Goal: Information Seeking & Learning: Learn about a topic

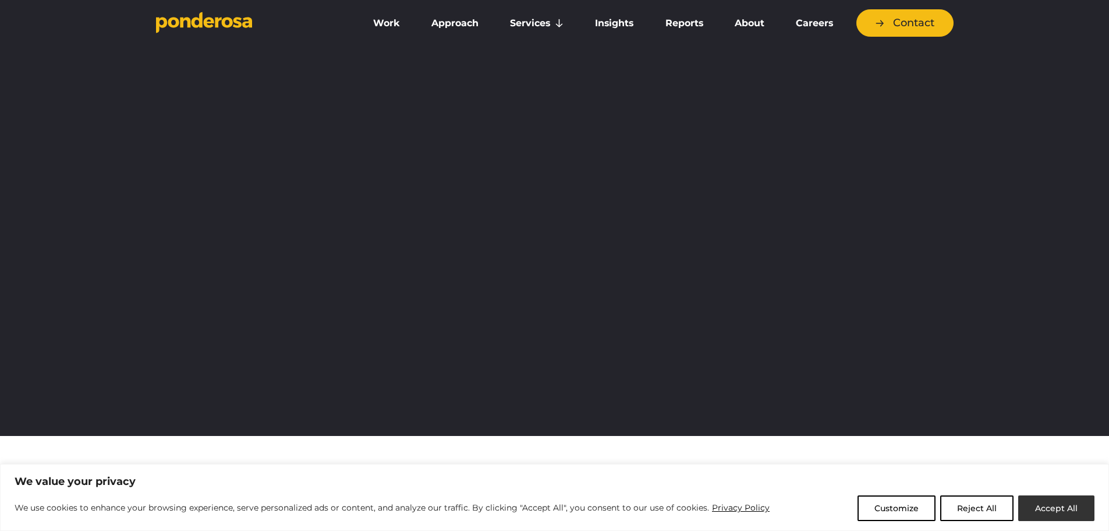
click at [1068, 513] on button "Accept All" at bounding box center [1057, 508] width 76 height 26
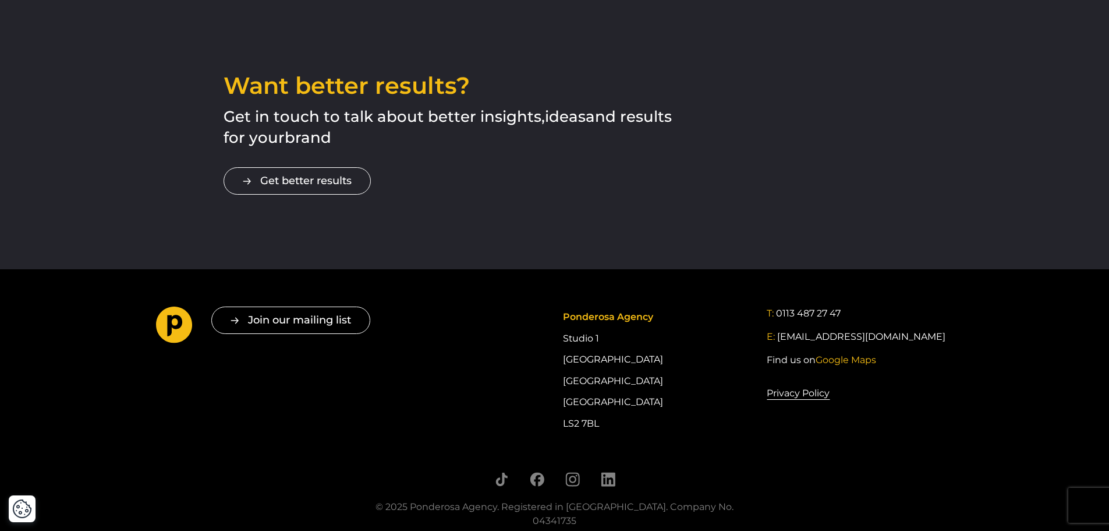
scroll to position [2038, 0]
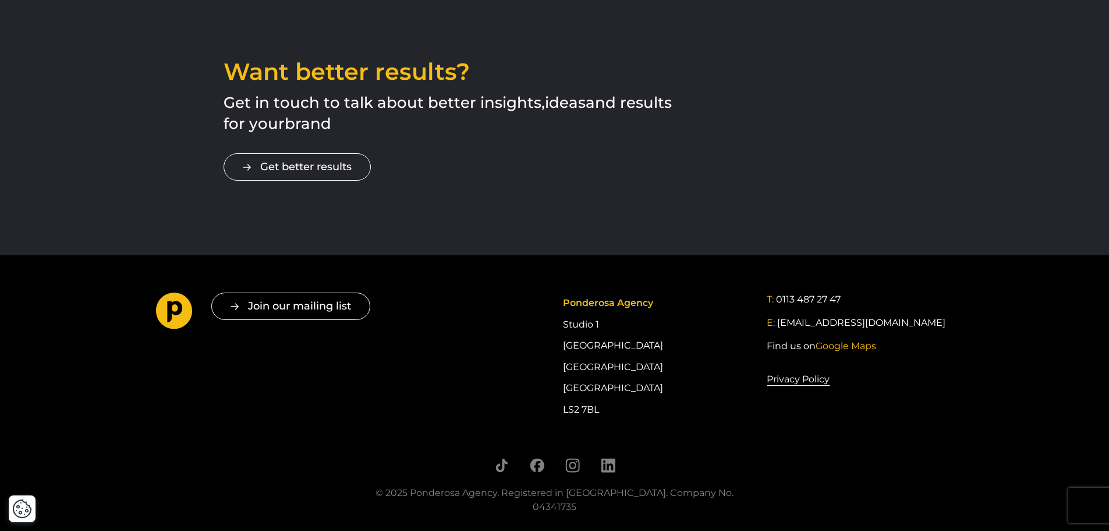
drag, startPoint x: 605, startPoint y: 388, endPoint x: 555, endPoint y: 388, distance: 49.5
click at [555, 388] on div "Join our mailing list " * " indicates required fields Email * Consent * I give …" at bounding box center [554, 356] width 815 height 128
copy div "LS2 7BL"
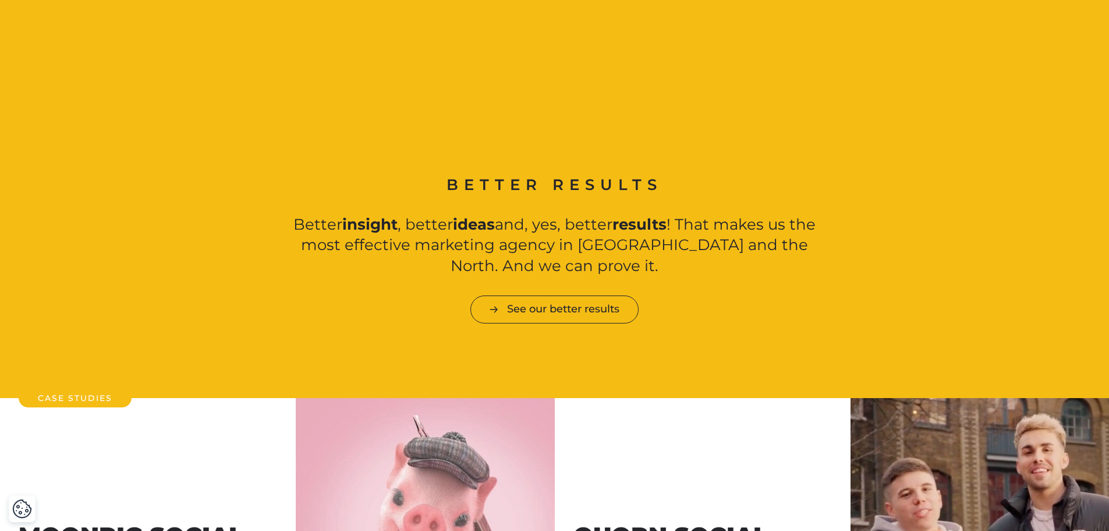
scroll to position [874, 0]
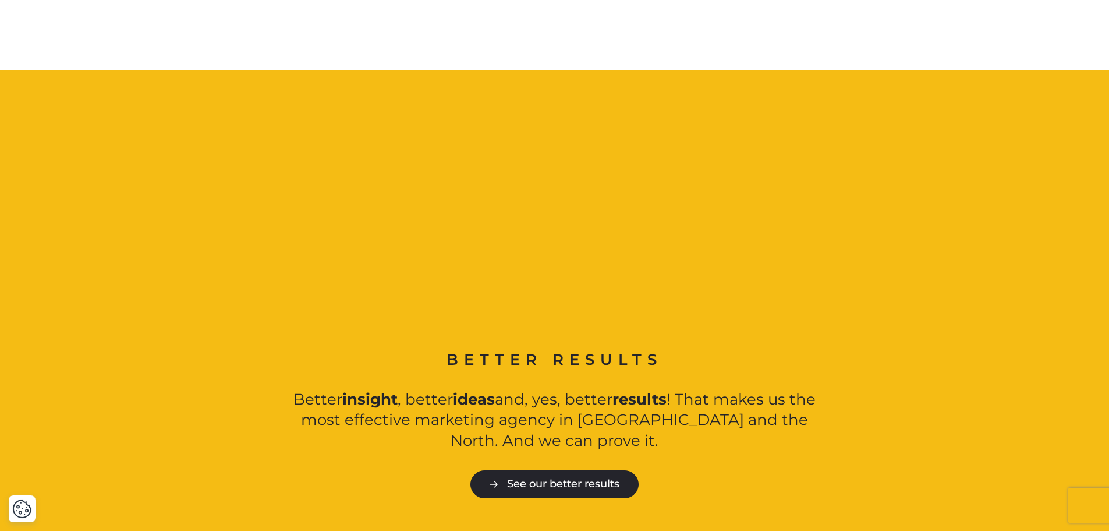
click at [525, 470] on link "See our better results" at bounding box center [555, 483] width 168 height 27
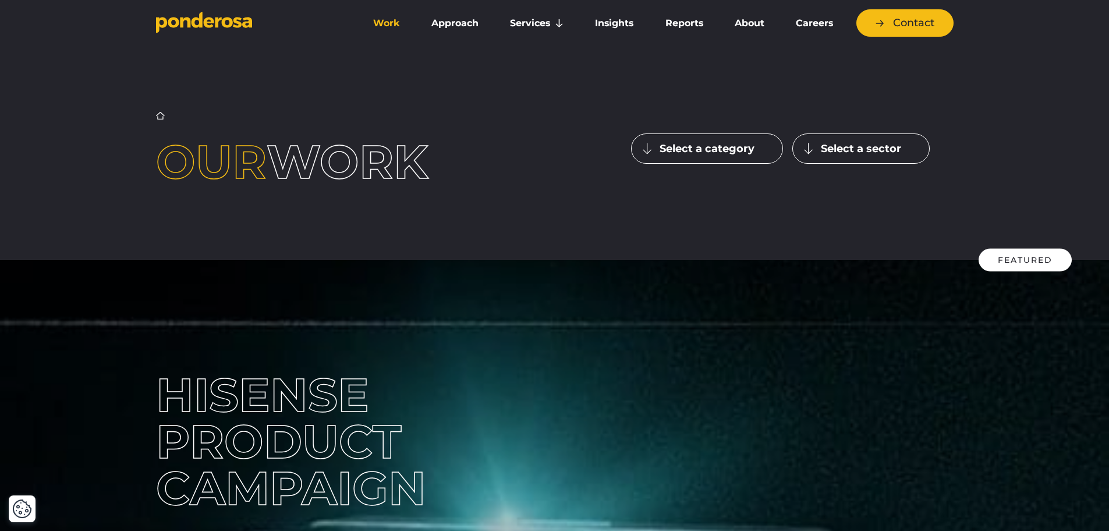
click at [706, 151] on button "Select a category" at bounding box center [707, 148] width 152 height 30
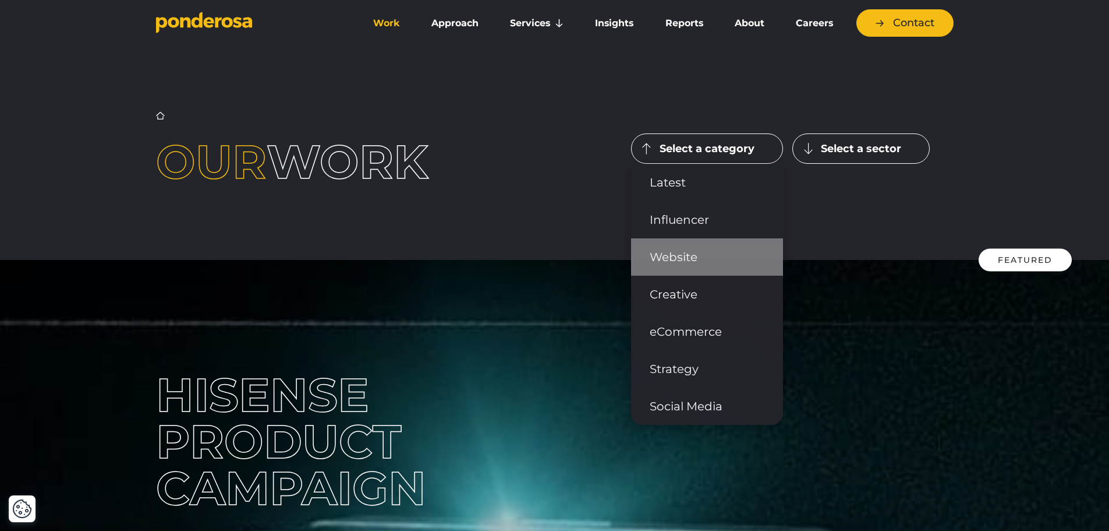
click at [684, 249] on link "Website" at bounding box center [707, 256] width 152 height 37
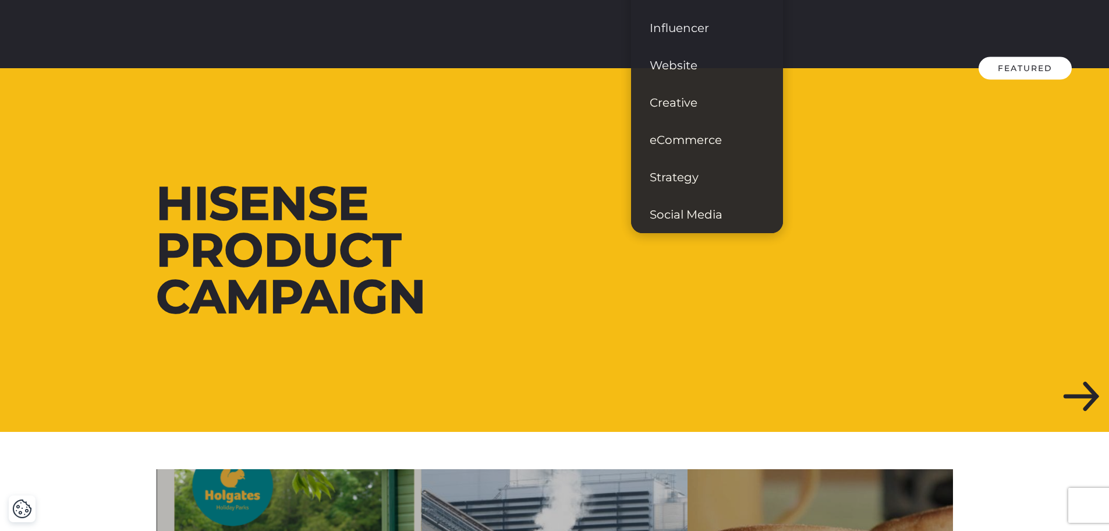
scroll to position [332, 0]
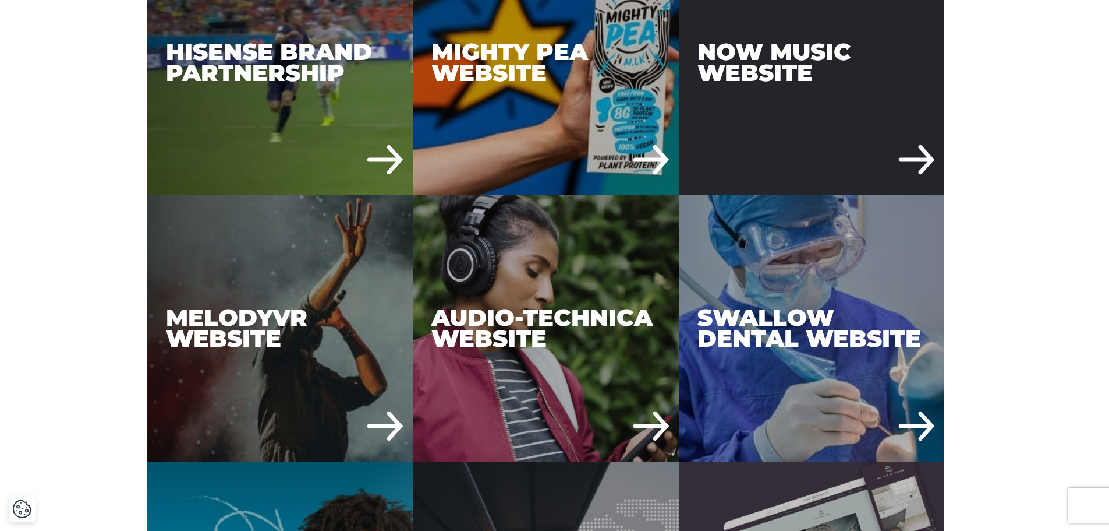
scroll to position [2213, 0]
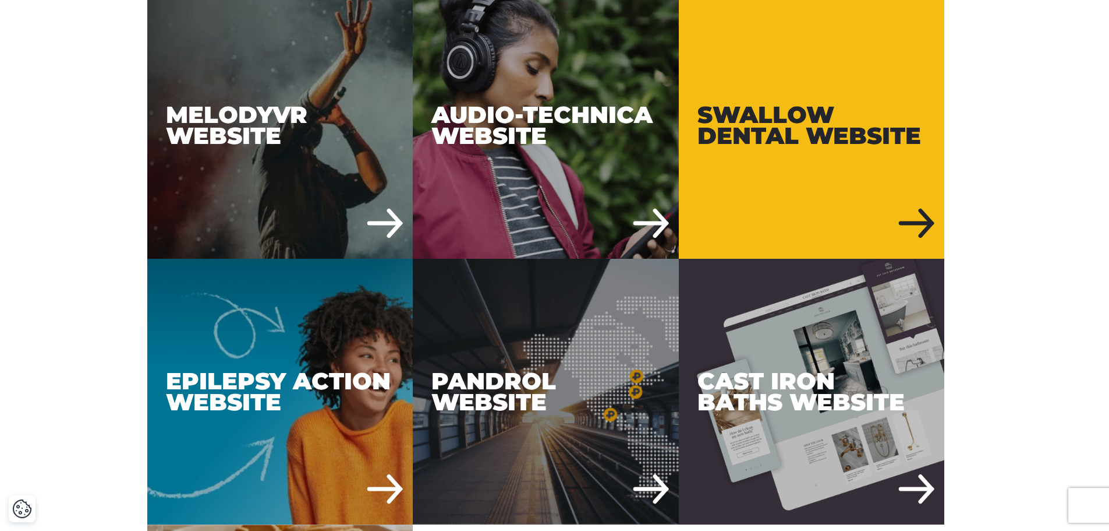
click at [804, 150] on div "Swallow Dental Website" at bounding box center [812, 125] width 266 height 266
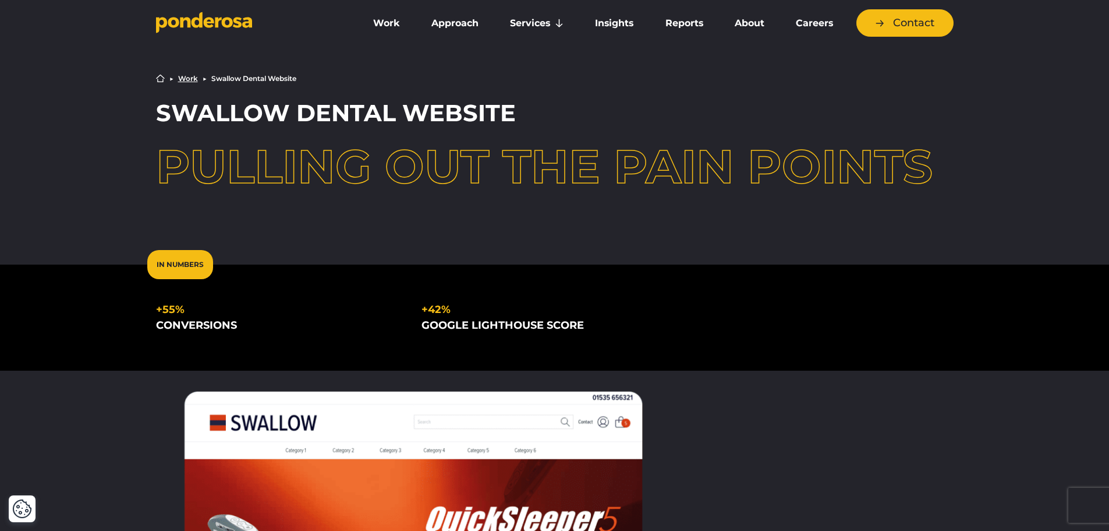
click at [221, 20] on icon "Go to homepage" at bounding box center [204, 23] width 96 height 22
